Goal: Task Accomplishment & Management: Use online tool/utility

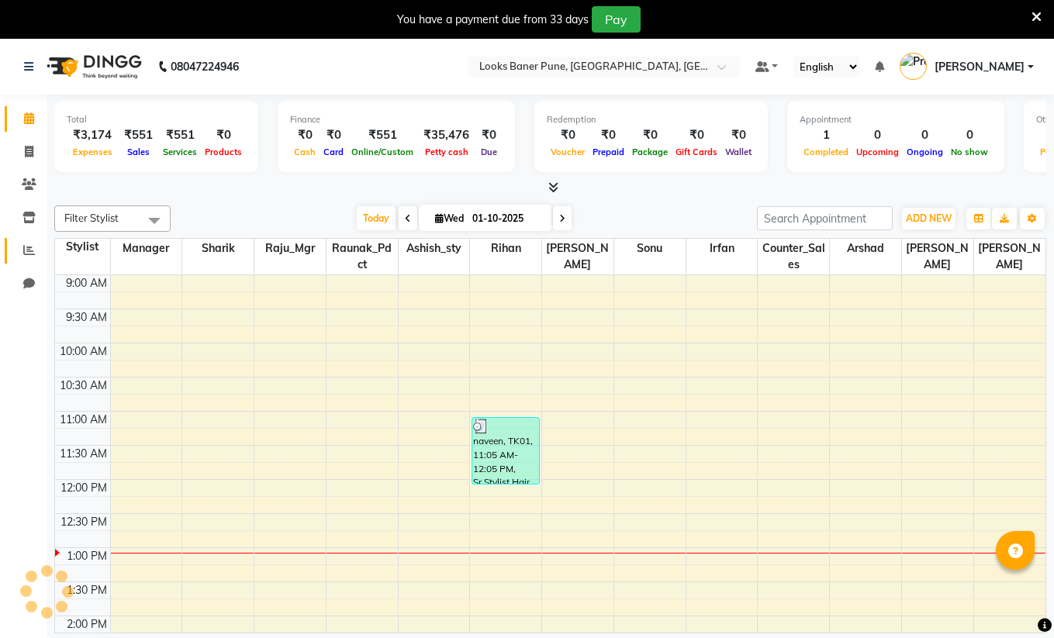
click at [27, 254] on icon at bounding box center [29, 250] width 12 height 12
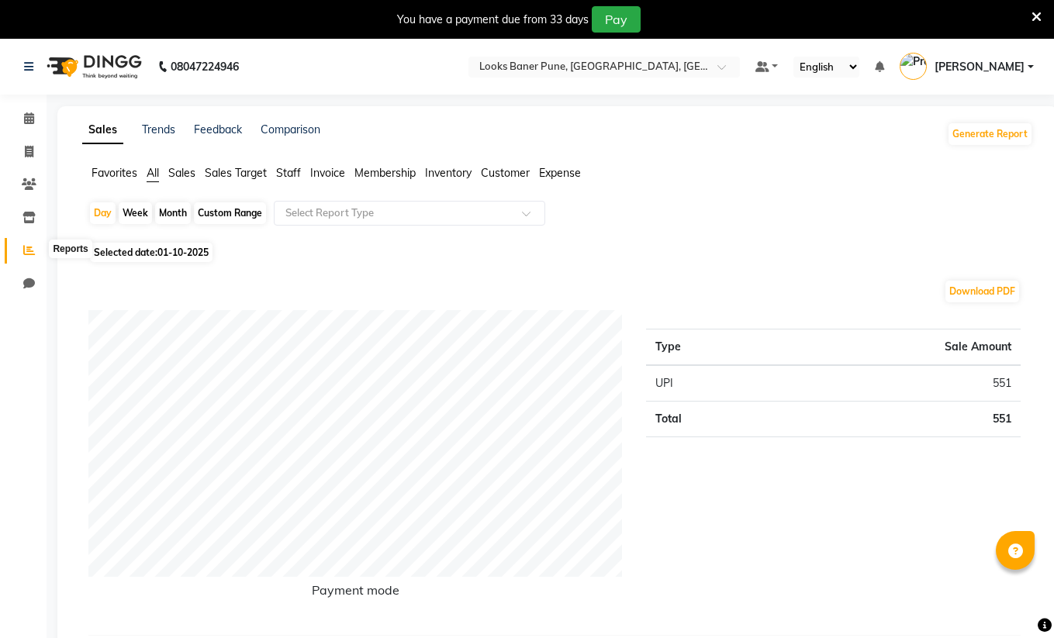
click at [31, 254] on icon at bounding box center [29, 250] width 12 height 12
click at [176, 181] on li "Sales" at bounding box center [181, 173] width 27 height 16
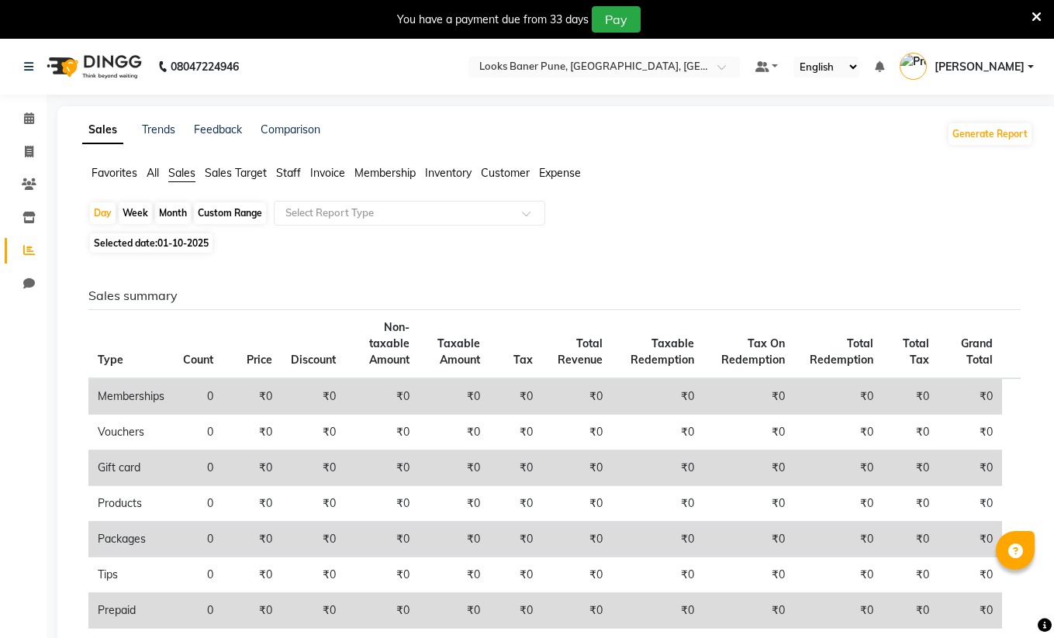
click at [293, 176] on span "Staff" at bounding box center [288, 173] width 25 height 14
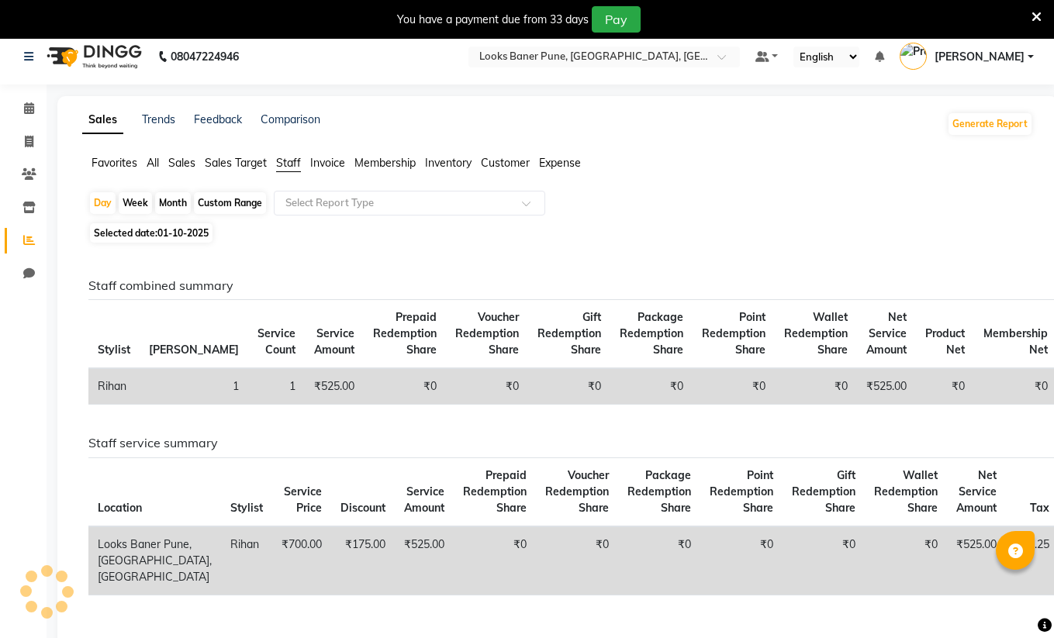
scroll to position [9, 0]
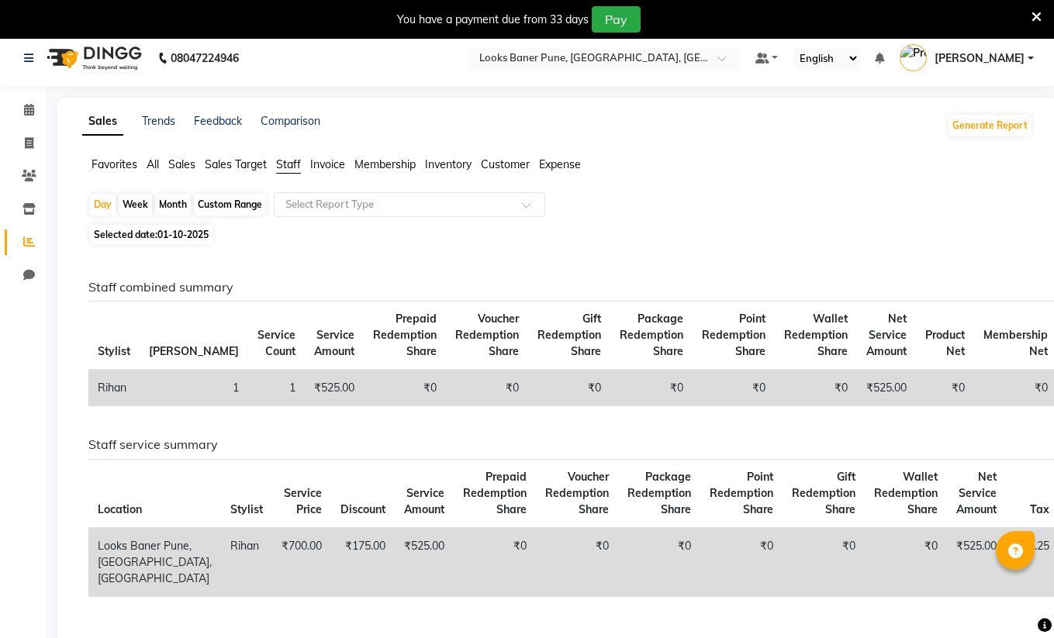
click at [178, 205] on div "Month" at bounding box center [173, 205] width 36 height 22
select select "10"
select select "2025"
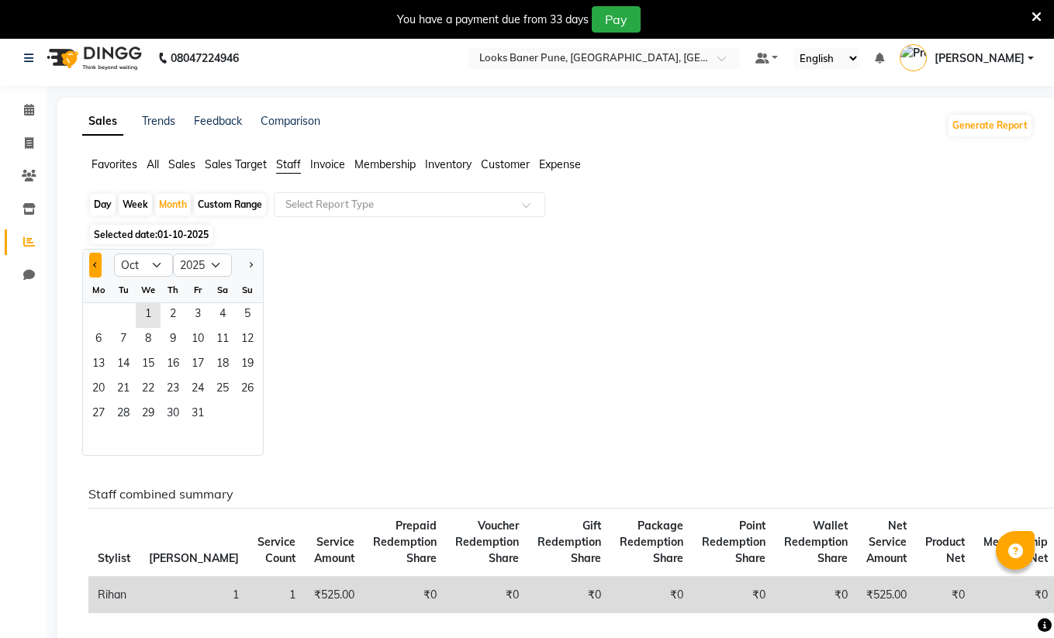
click at [94, 264] on span "Previous month" at bounding box center [95, 264] width 5 height 5
select select "9"
click at [98, 312] on span "1" at bounding box center [98, 315] width 25 height 25
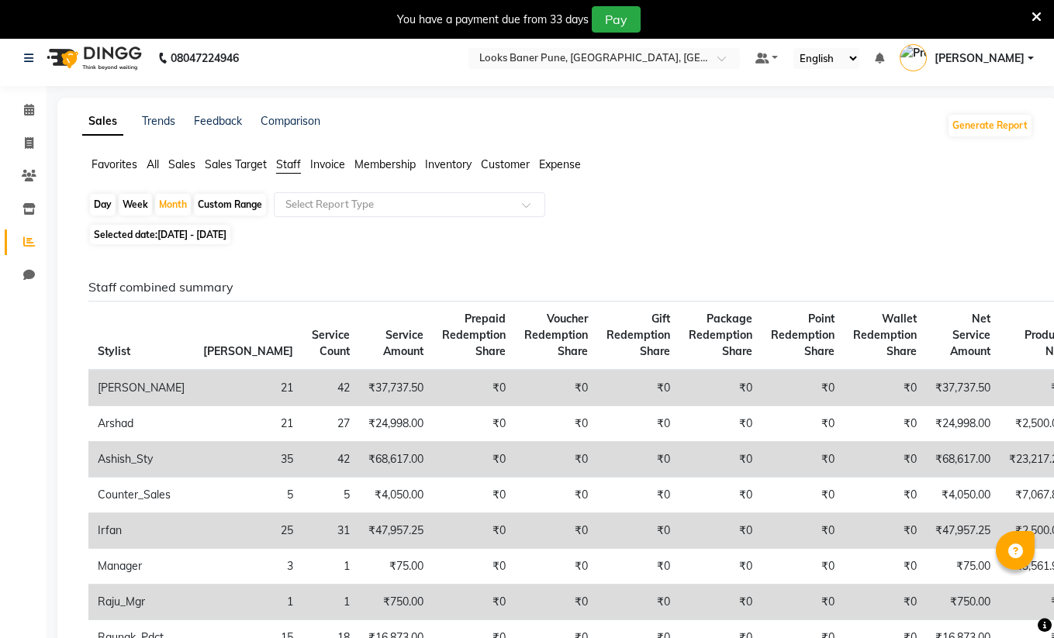
click at [434, 205] on input "text" at bounding box center [393, 205] width 223 height 16
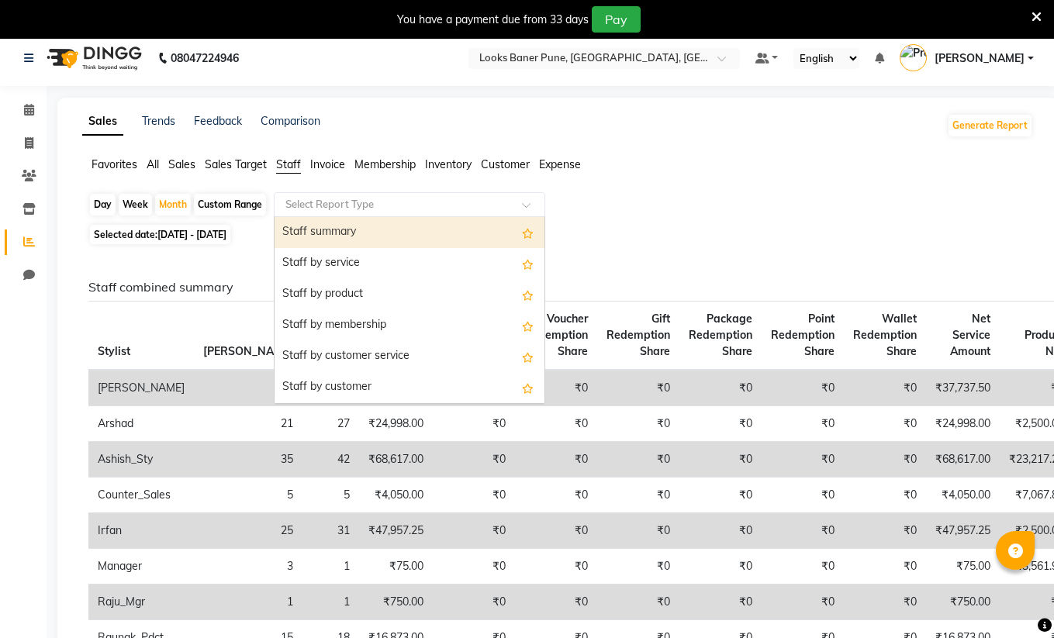
click at [434, 204] on input "text" at bounding box center [393, 205] width 223 height 16
click at [679, 206] on div "Day Week Month Custom Range Select Report Type Staff summary Staff by service S…" at bounding box center [557, 206] width 938 height 28
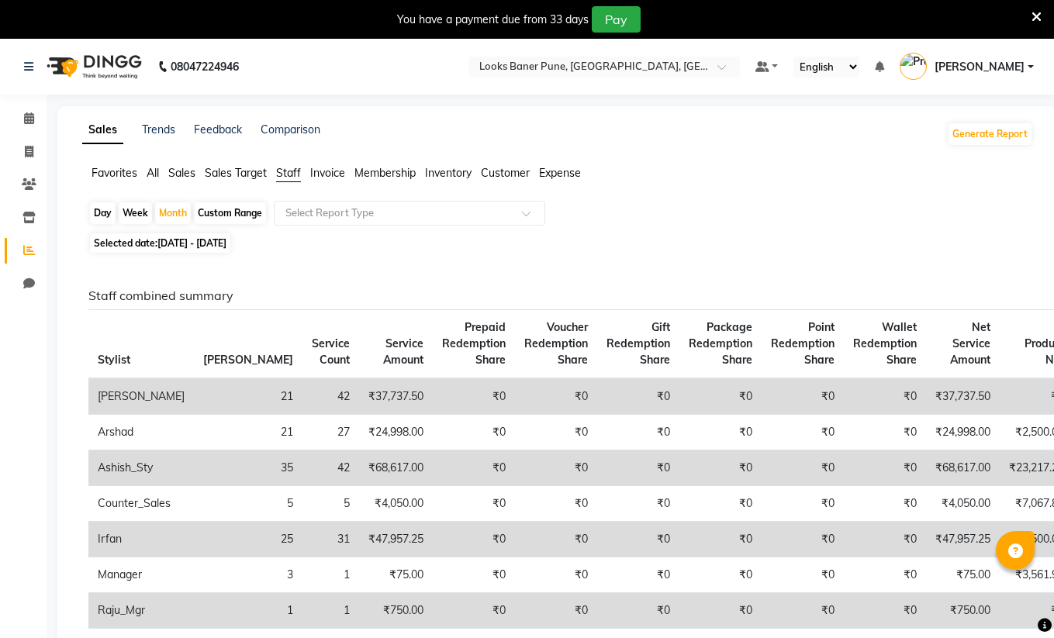
scroll to position [0, 0]
click at [489, 213] on input "text" at bounding box center [393, 214] width 223 height 16
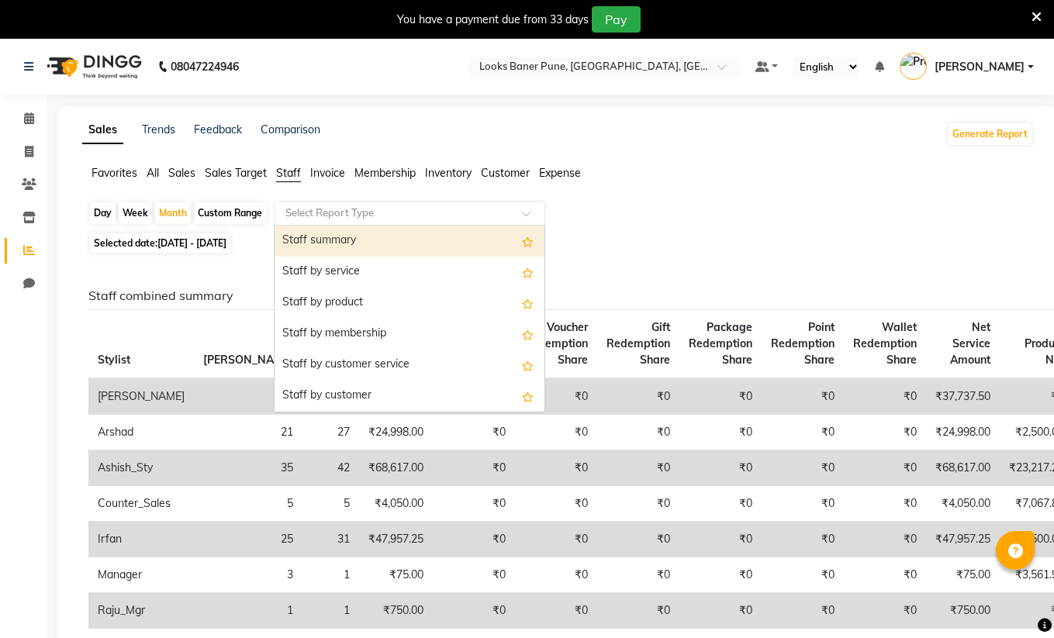
click at [435, 247] on div "Staff summary" at bounding box center [410, 241] width 270 height 31
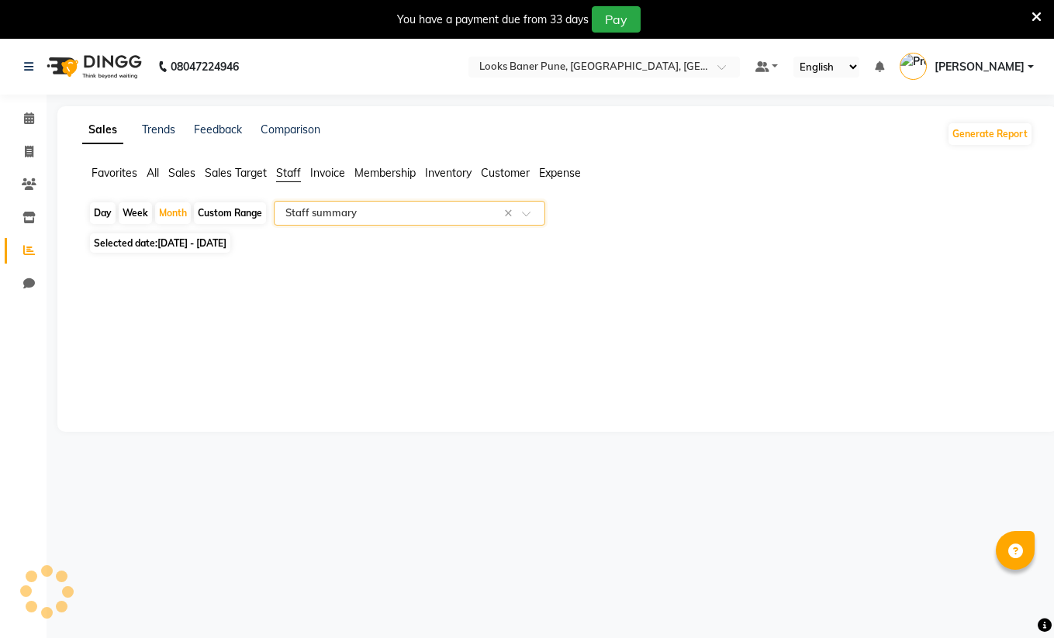
select select "full_report"
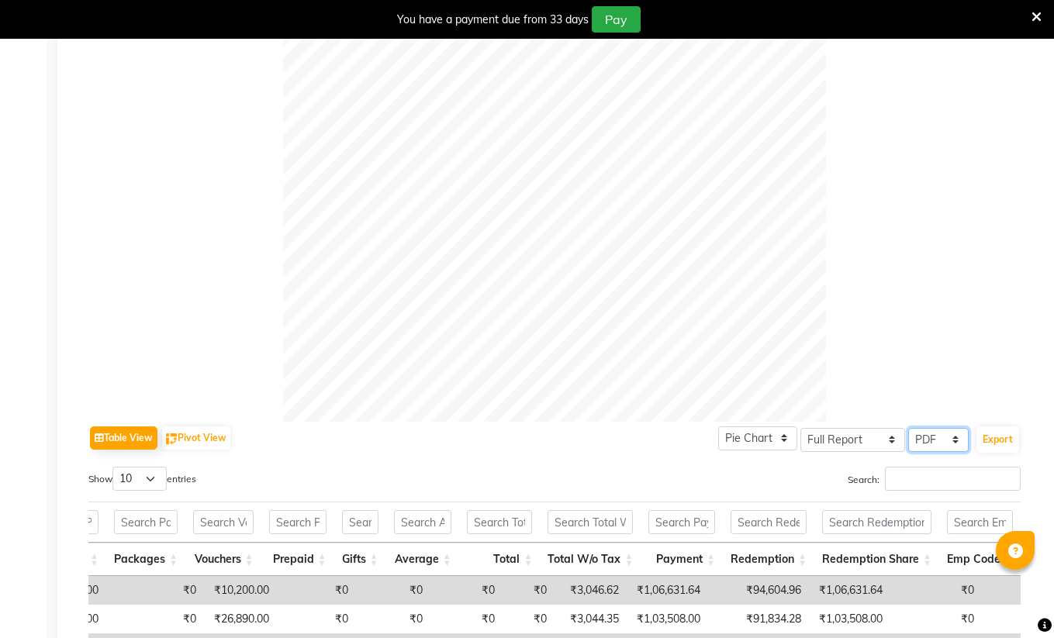
select select "csv"
click at [1004, 444] on button "Export" at bounding box center [997, 440] width 43 height 26
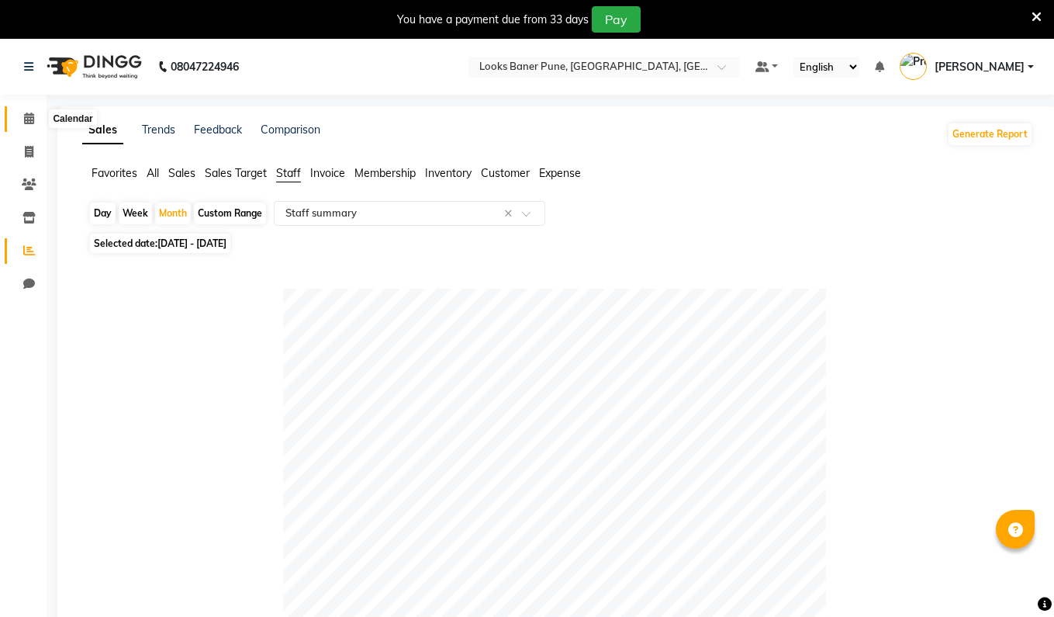
click at [26, 116] on icon at bounding box center [29, 118] width 10 height 12
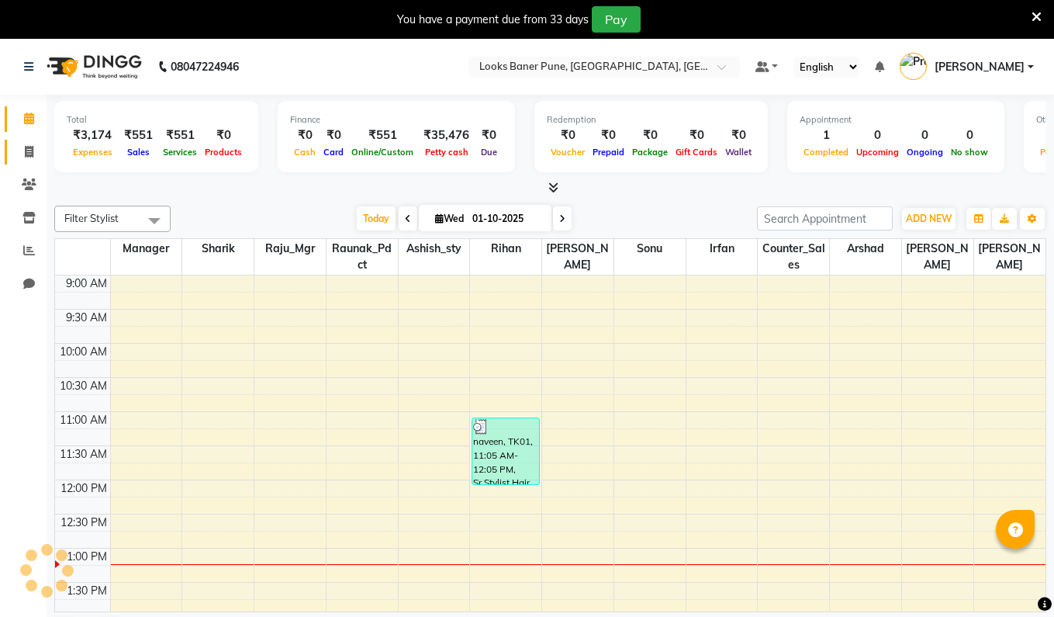
click at [31, 148] on icon at bounding box center [29, 152] width 9 height 12
select select "8917"
select select "service"
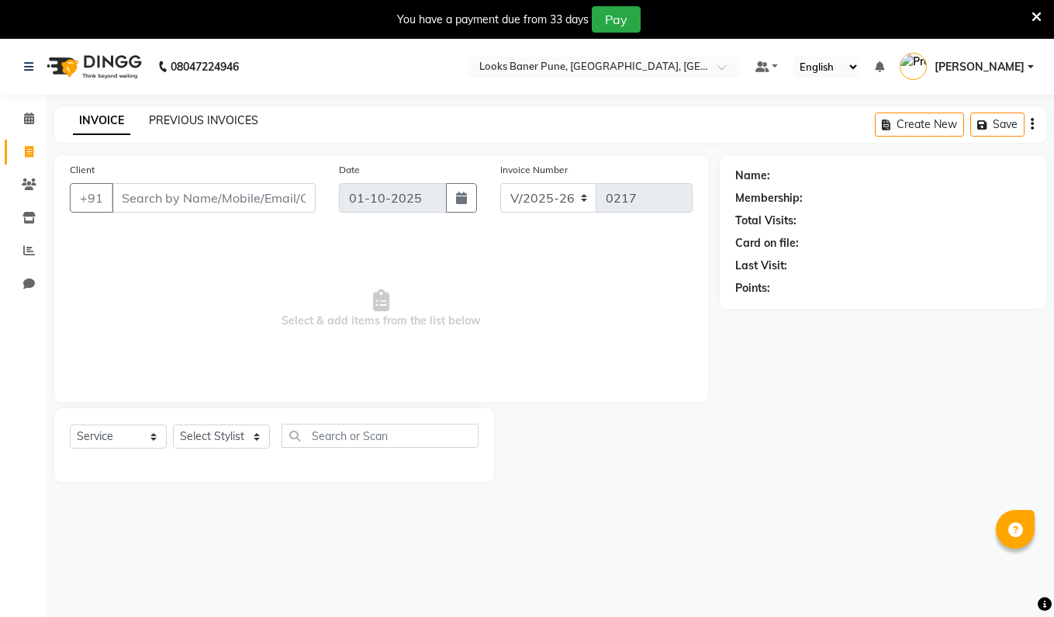
click at [199, 123] on link "PREVIOUS INVOICES" at bounding box center [203, 120] width 109 height 14
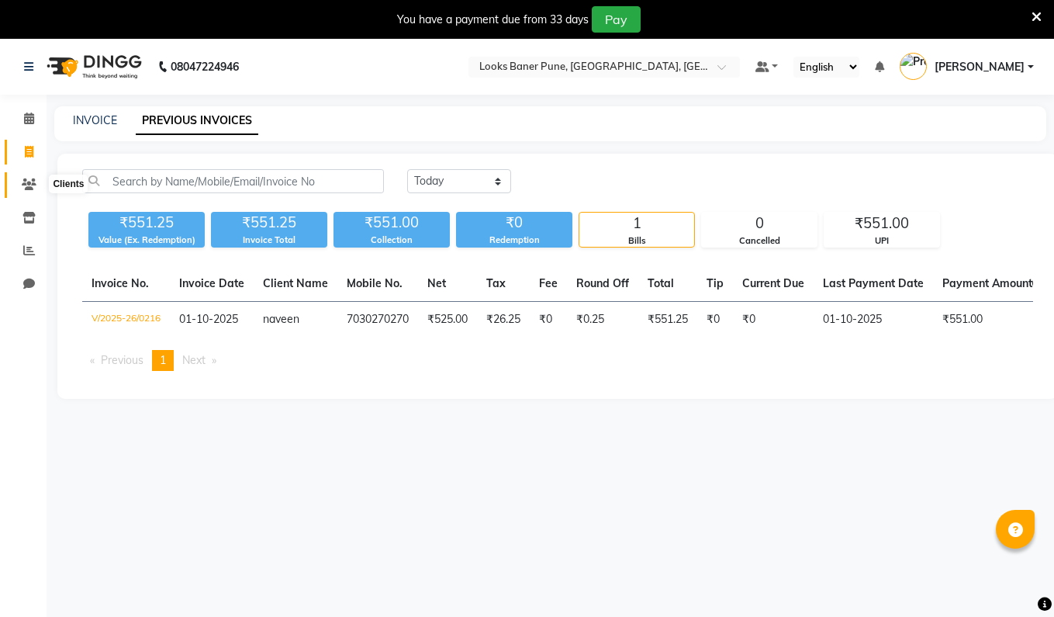
click at [29, 184] on icon at bounding box center [29, 184] width 15 height 12
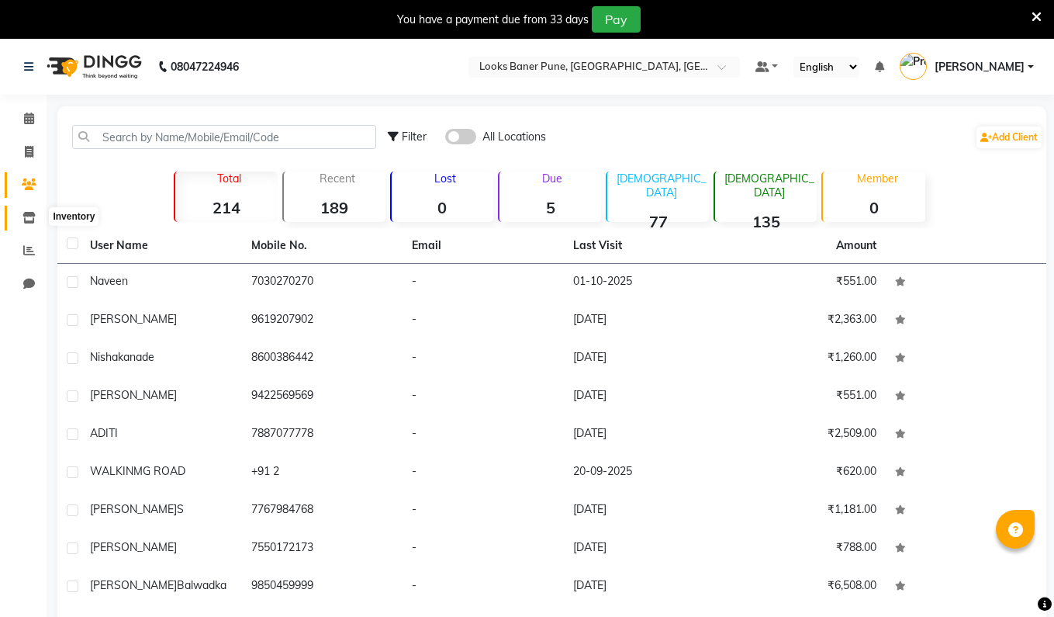
click at [26, 222] on span at bounding box center [29, 218] width 27 height 18
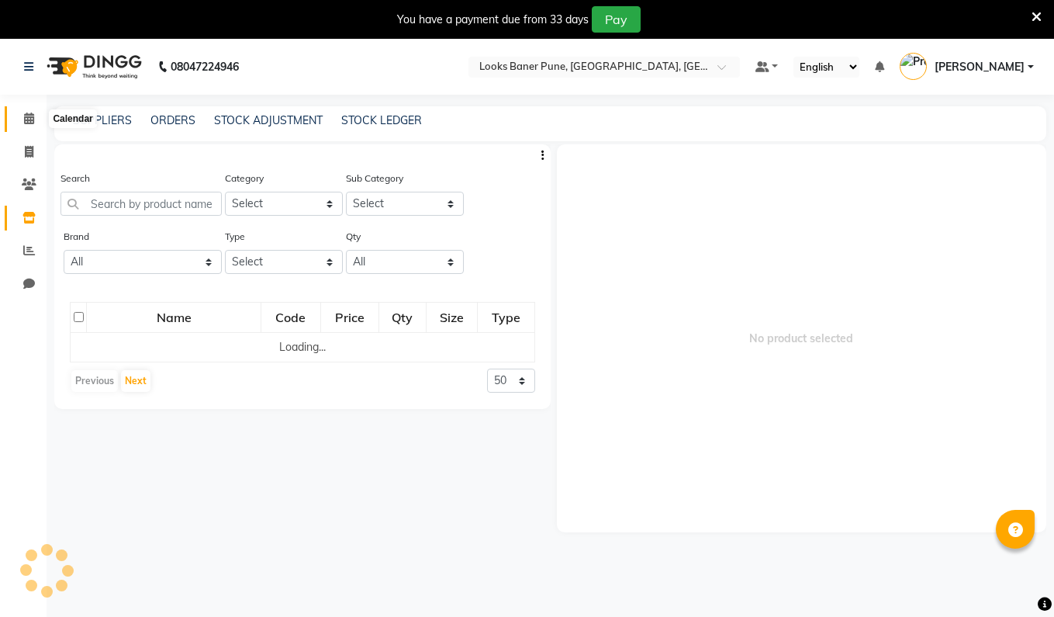
click at [35, 119] on span at bounding box center [29, 119] width 27 height 18
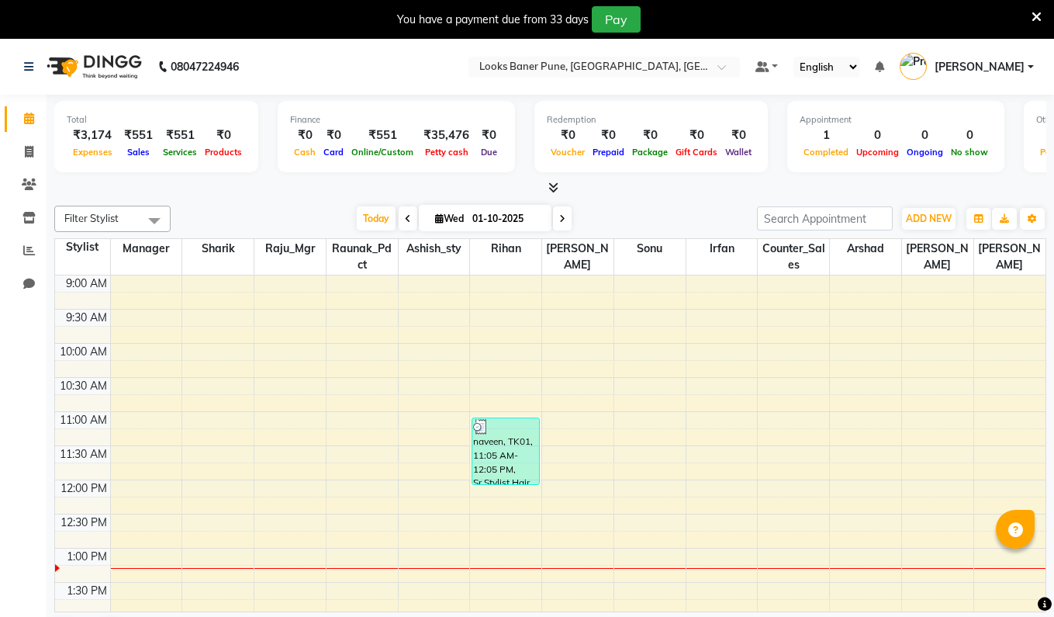
click at [86, 136] on div "₹3,174" at bounding box center [92, 135] width 51 height 18
click at [101, 155] on span "Expenses" at bounding box center [92, 152] width 47 height 11
click at [29, 222] on span at bounding box center [29, 218] width 27 height 18
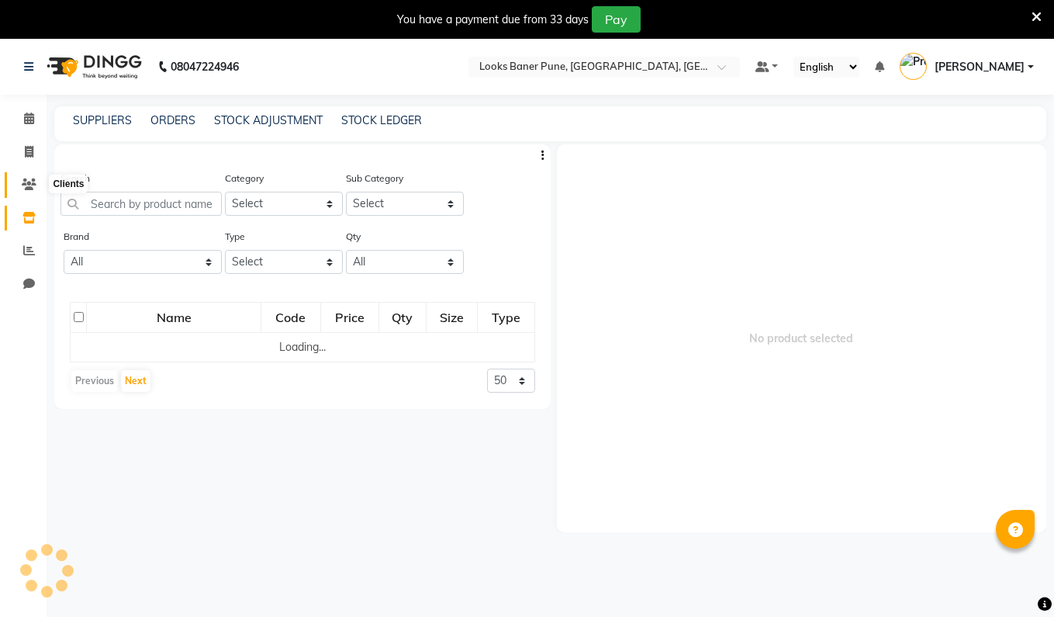
click at [29, 187] on icon at bounding box center [29, 184] width 15 height 12
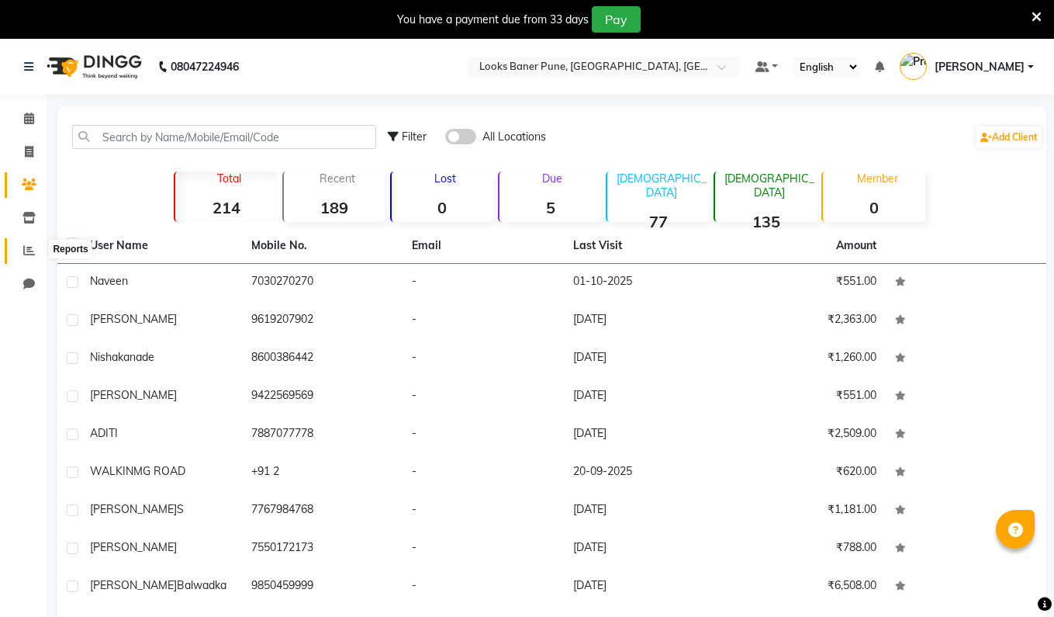
click at [30, 254] on span at bounding box center [29, 251] width 27 height 18
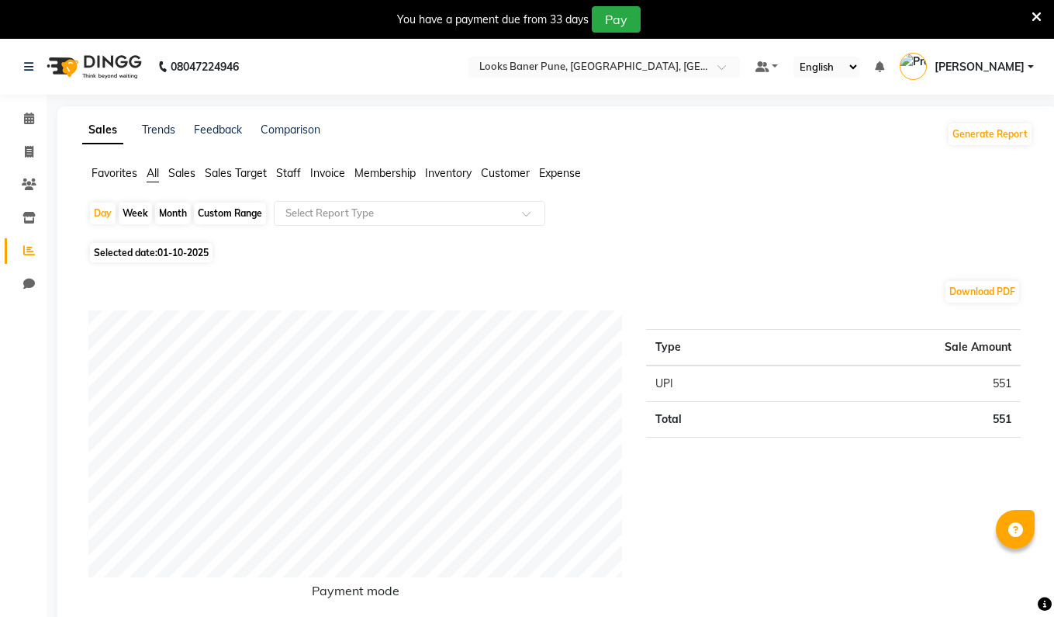
click at [568, 176] on span "Expense" at bounding box center [560, 173] width 42 height 14
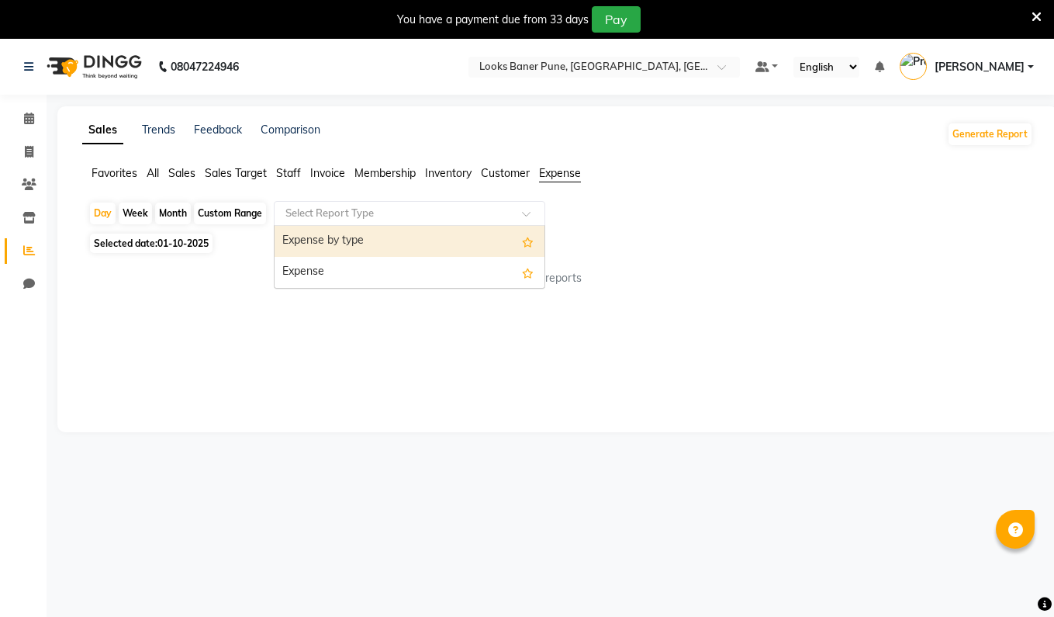
click at [350, 221] on div "Select Report Type" at bounding box center [409, 213] width 271 height 25
click at [340, 246] on div "Expense by type" at bounding box center [410, 241] width 270 height 31
select select "full_report"
select select "csv"
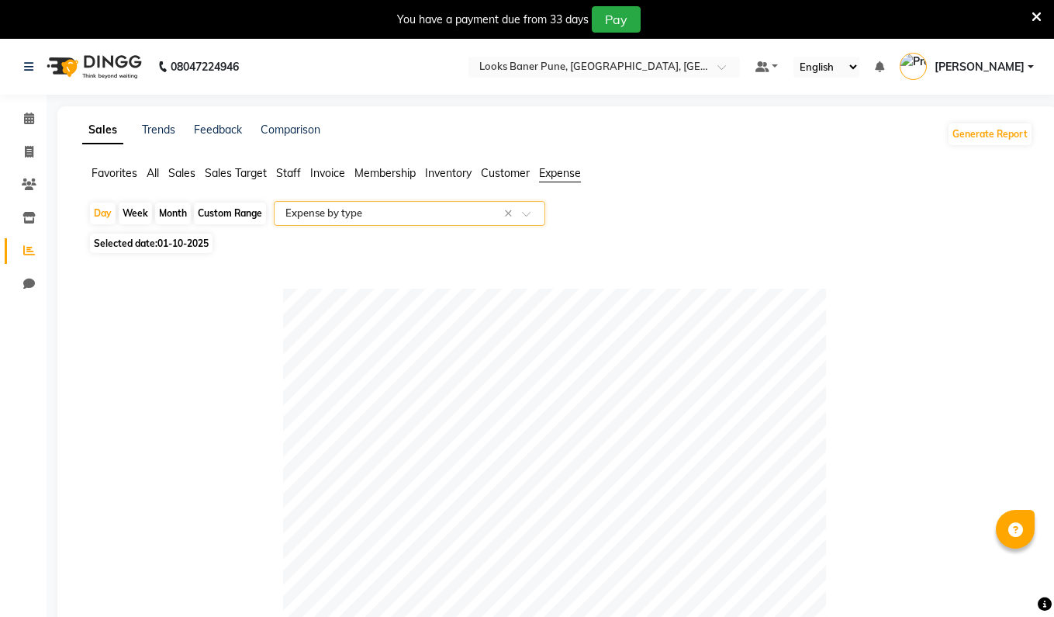
click at [191, 247] on span "01-10-2025" at bounding box center [182, 243] width 51 height 12
select select "10"
select select "2025"
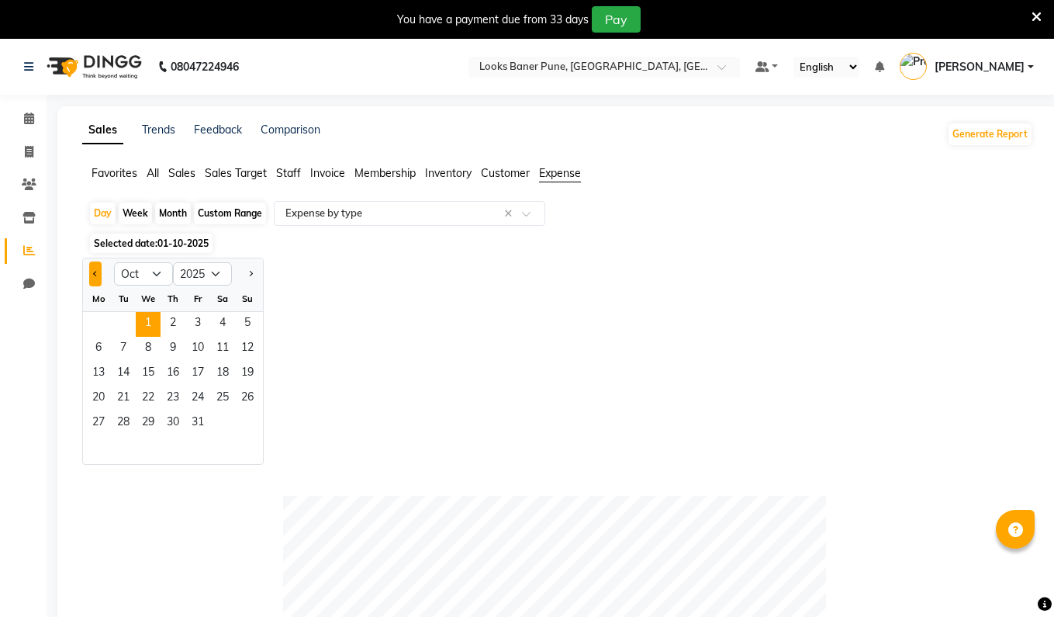
click at [96, 276] on button "Previous month" at bounding box center [95, 273] width 12 height 25
select select "9"
click at [123, 420] on span "30" at bounding box center [123, 423] width 25 height 25
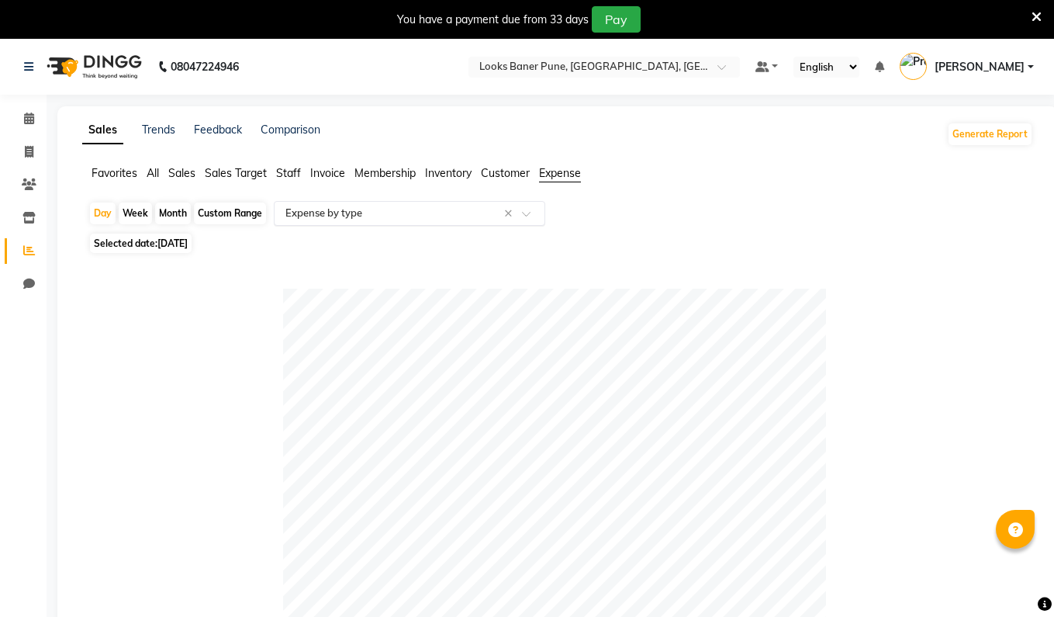
click at [349, 216] on input "text" at bounding box center [393, 214] width 223 height 16
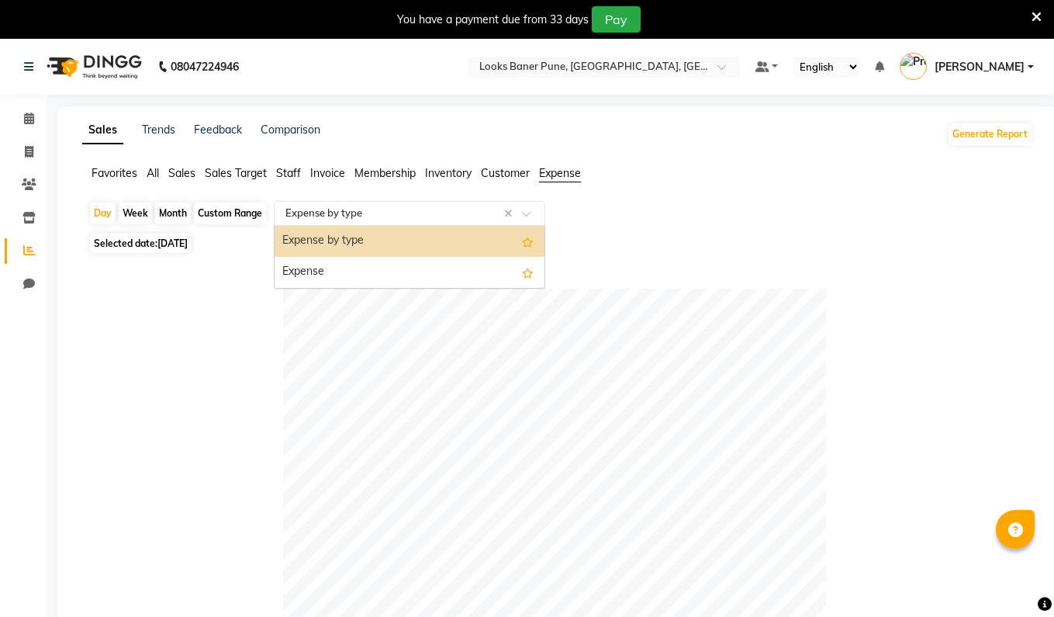
click at [175, 240] on span "30-09-2025" at bounding box center [172, 243] width 30 height 12
select select "9"
select select "2025"
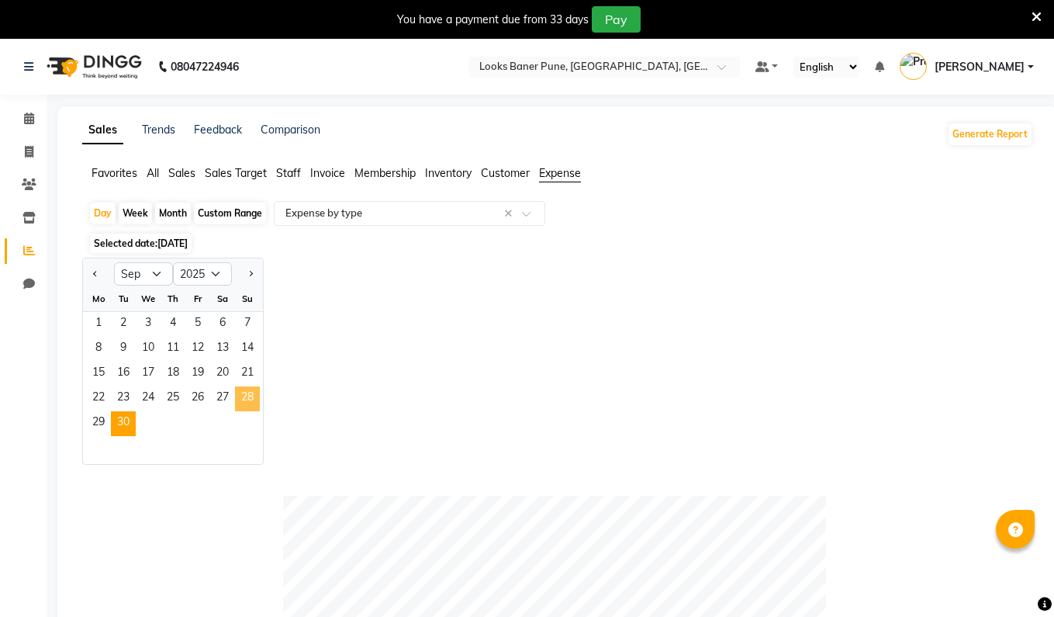
click at [248, 399] on span "28" at bounding box center [247, 398] width 25 height 25
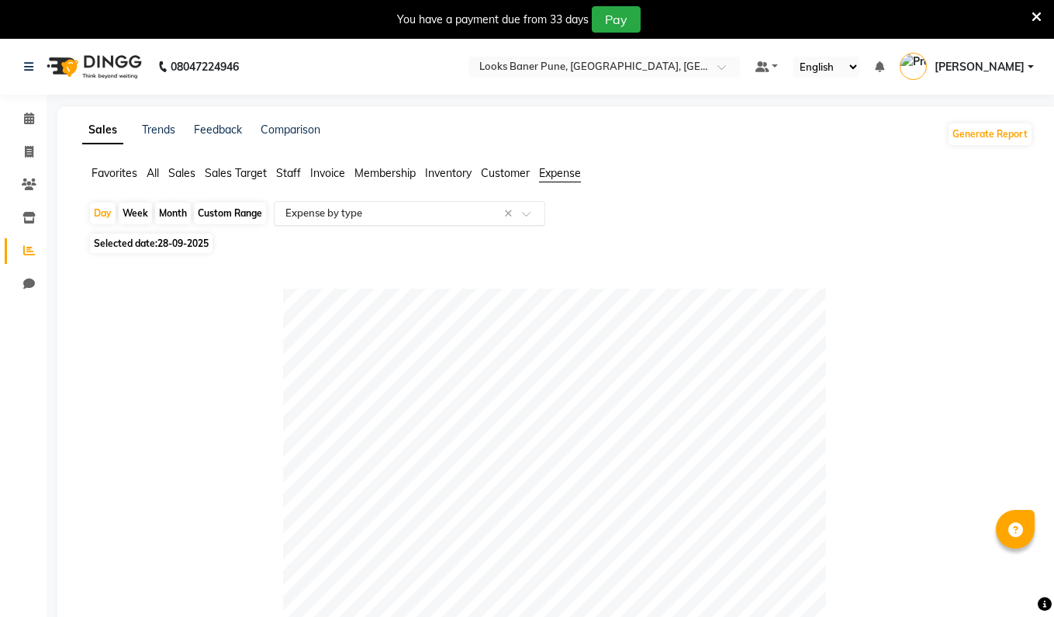
click at [337, 216] on input "text" at bounding box center [393, 214] width 223 height 16
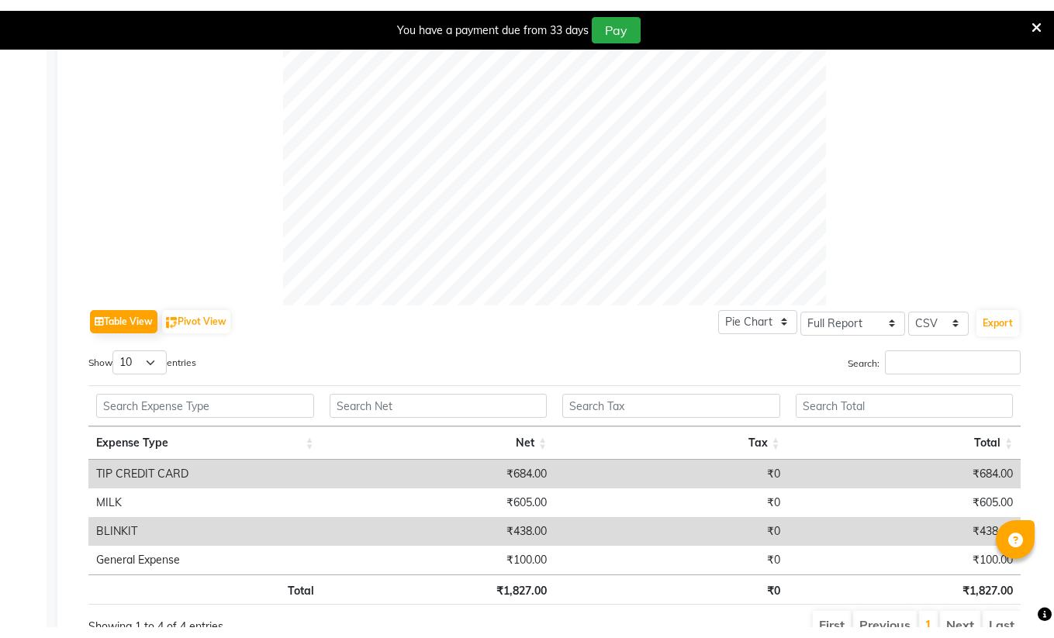
scroll to position [537, 0]
